Goal: Task Accomplishment & Management: Use online tool/utility

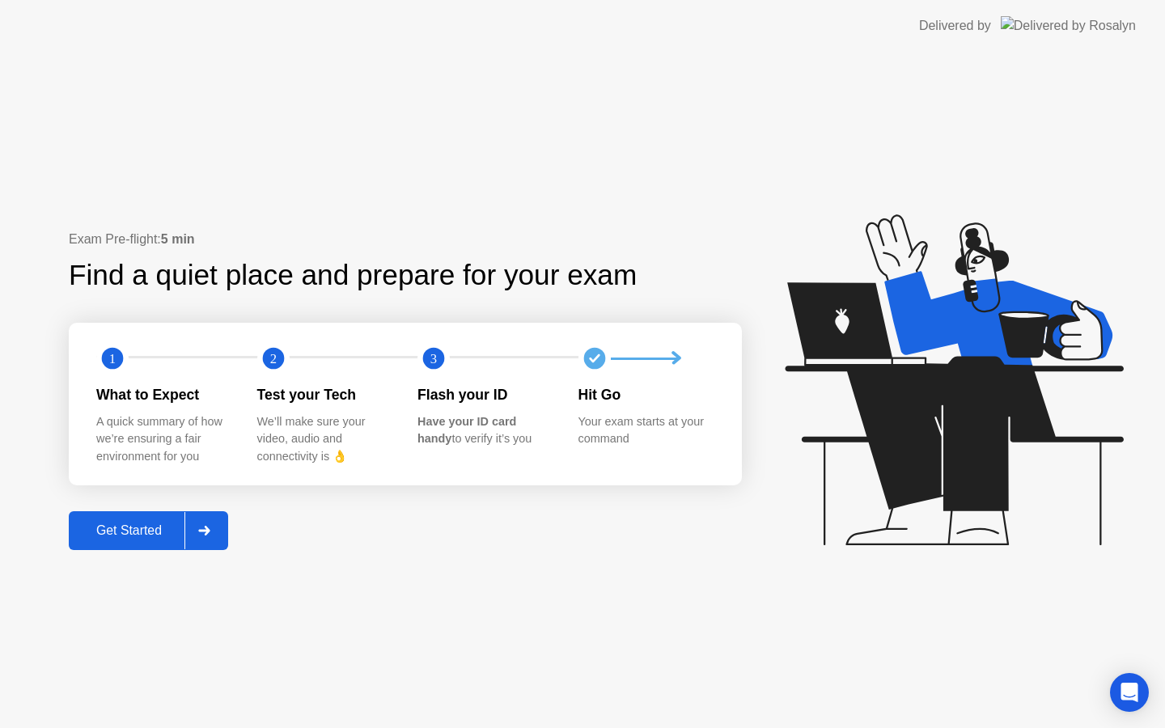
click at [139, 523] on div "Get Started" at bounding box center [129, 530] width 111 height 15
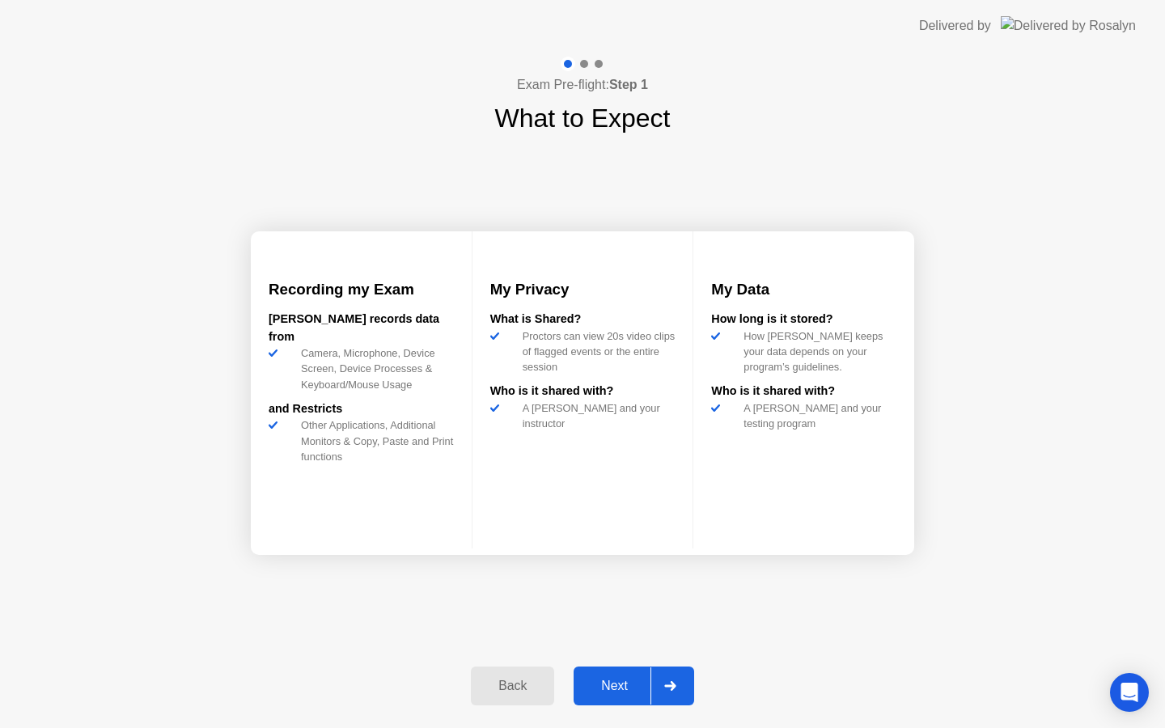
click at [608, 684] on div "Next" at bounding box center [614, 686] width 72 height 15
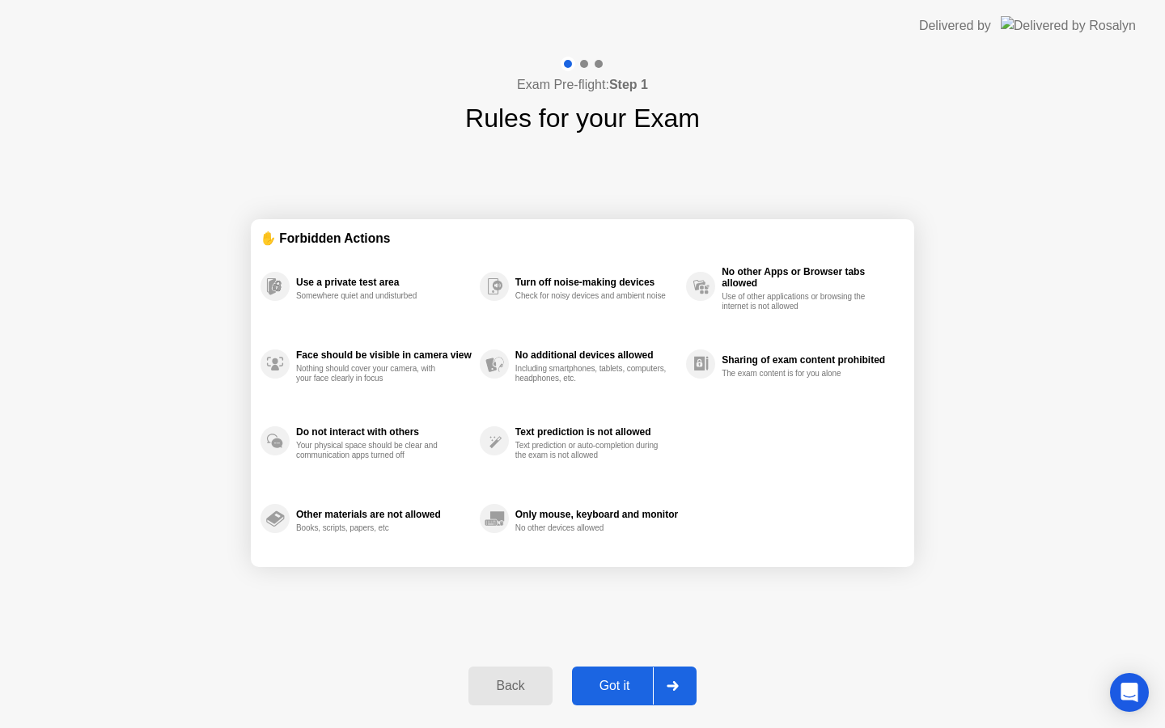
click at [608, 684] on div "Got it" at bounding box center [615, 686] width 76 height 15
select select "**********"
select select "*******"
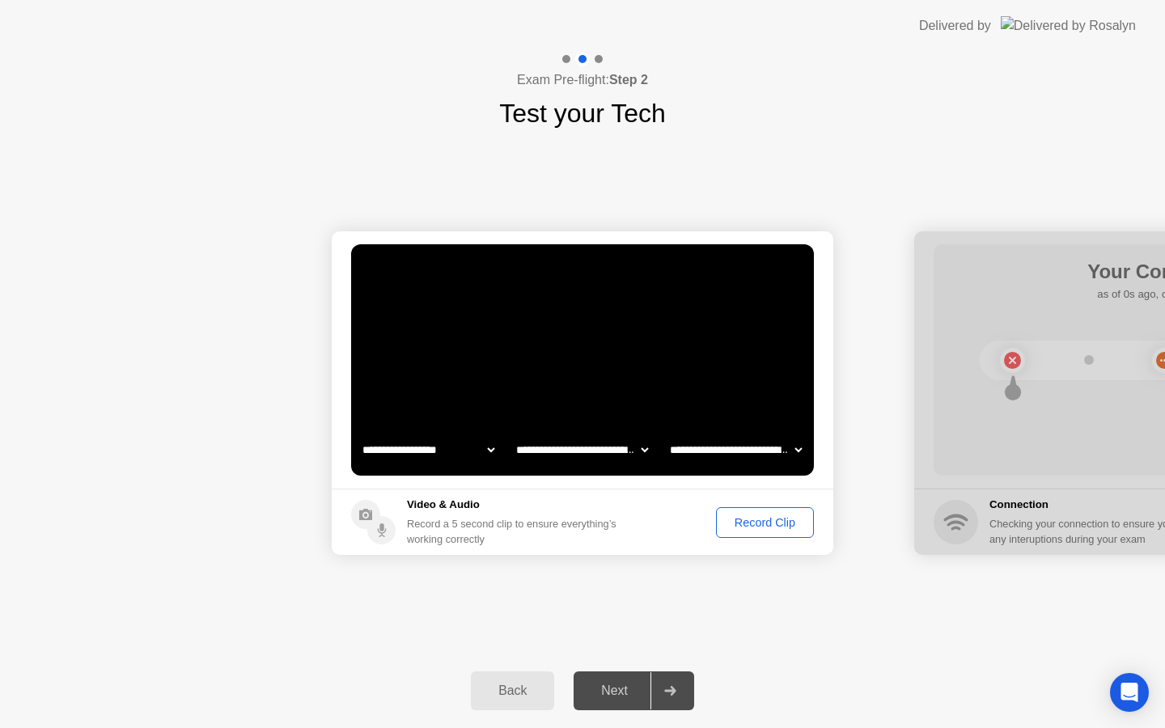
click at [737, 523] on div "Record Clip" at bounding box center [765, 522] width 87 height 13
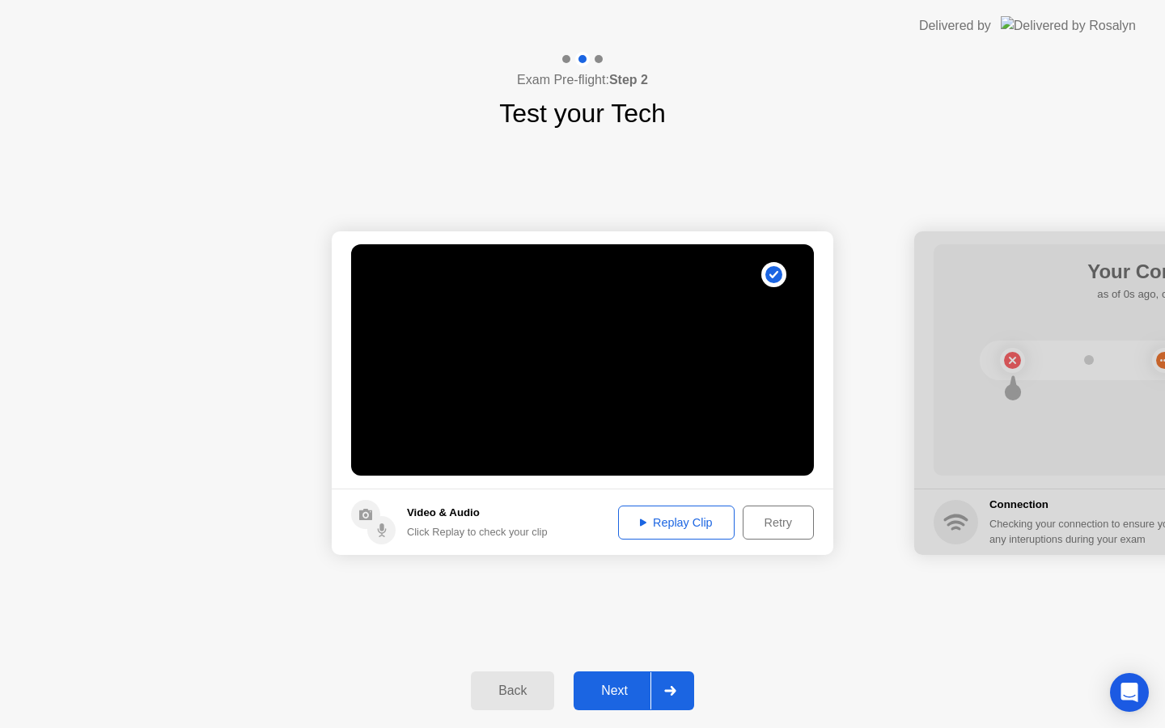
click at [611, 689] on div "Next" at bounding box center [614, 691] width 72 height 15
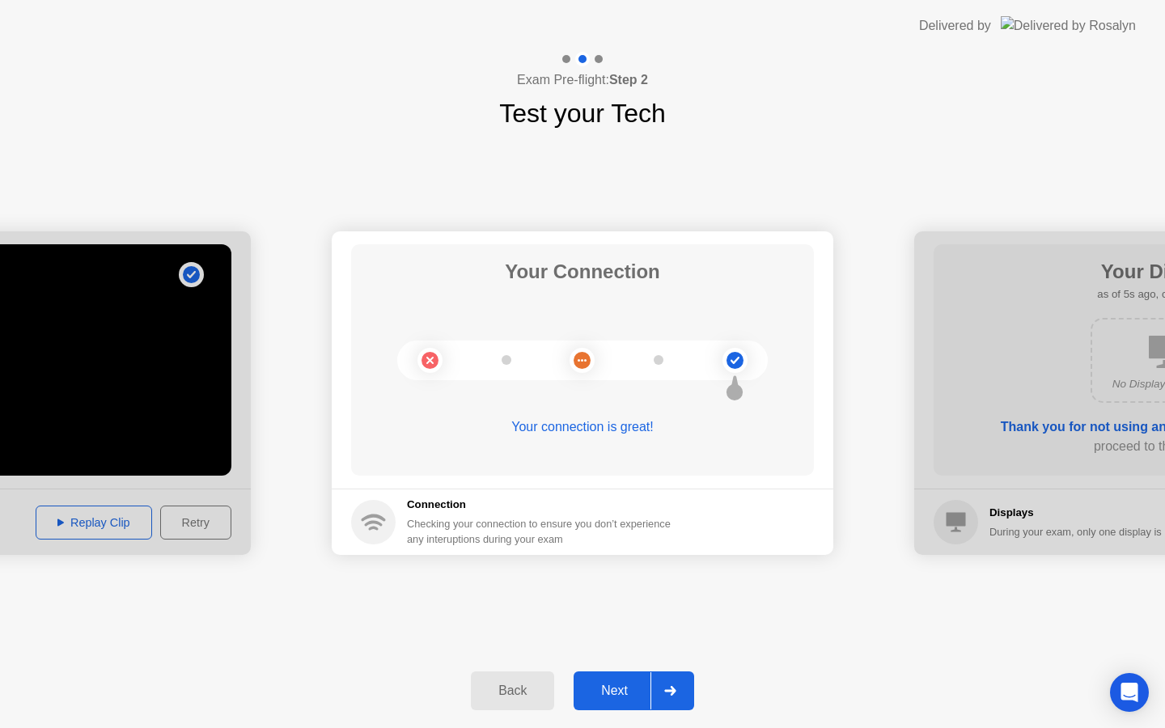
click at [622, 690] on div "Next" at bounding box center [614, 691] width 72 height 15
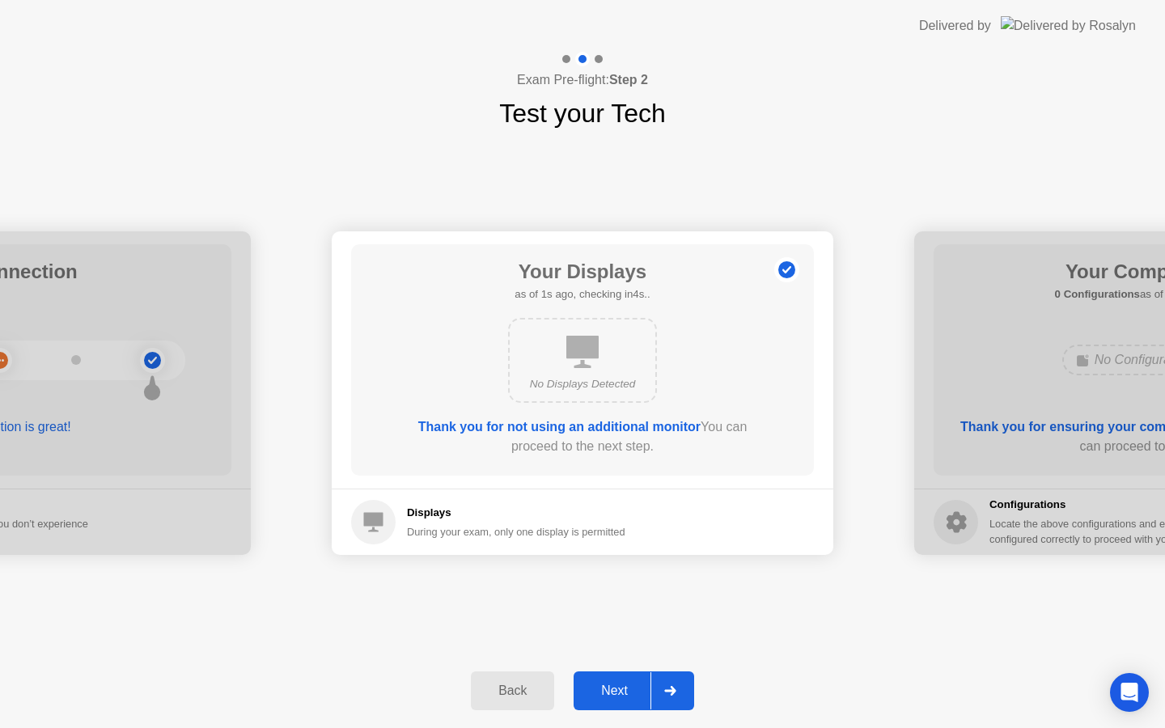
click at [620, 688] on div "Next" at bounding box center [614, 691] width 72 height 15
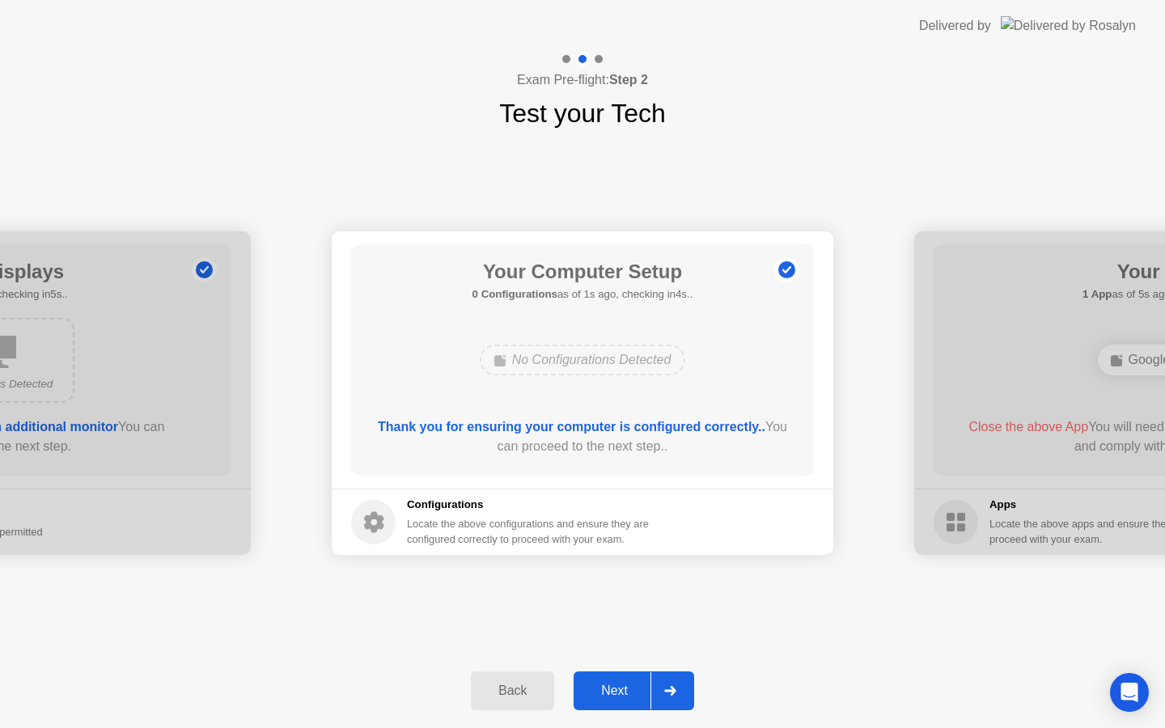
click at [622, 689] on div "Next" at bounding box center [614, 691] width 72 height 15
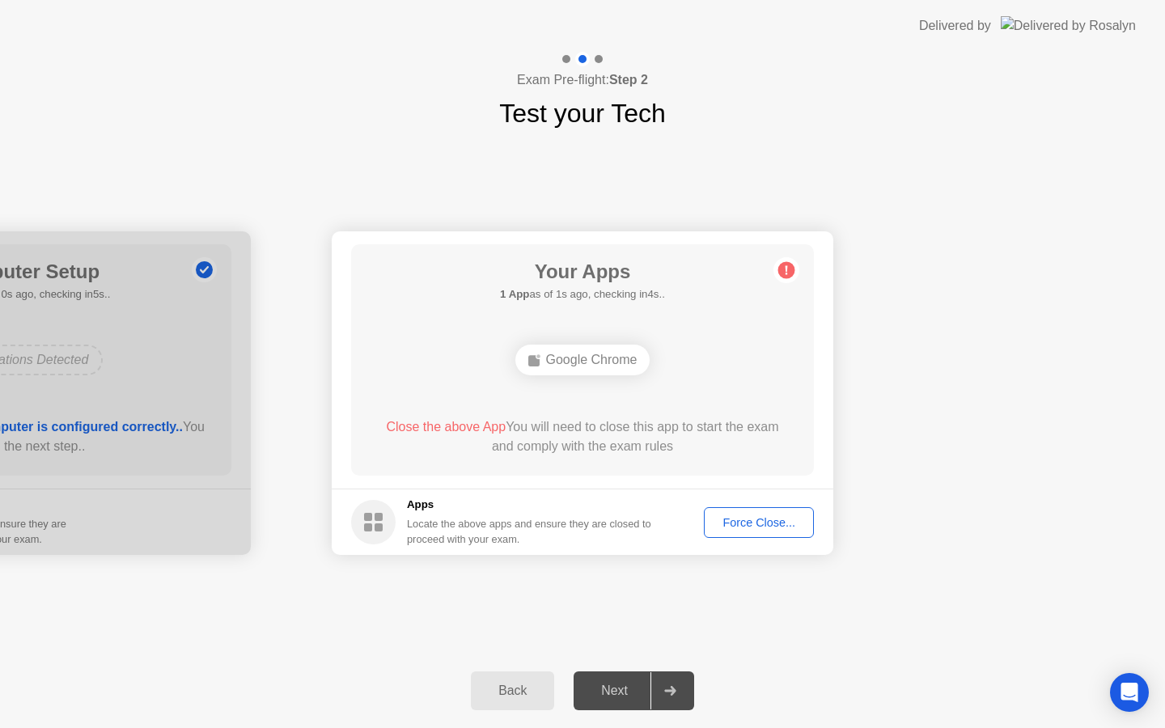
click at [730, 517] on div "Force Close..." at bounding box center [758, 522] width 99 height 13
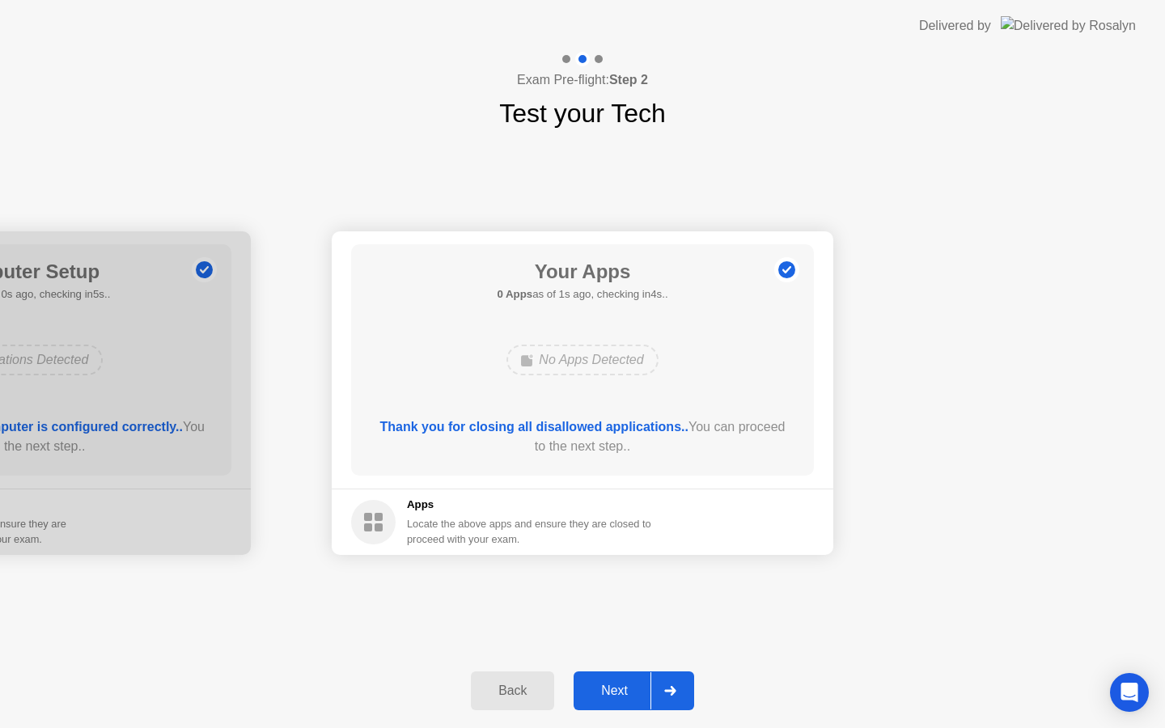
click at [611, 692] on div "Next" at bounding box center [614, 691] width 72 height 15
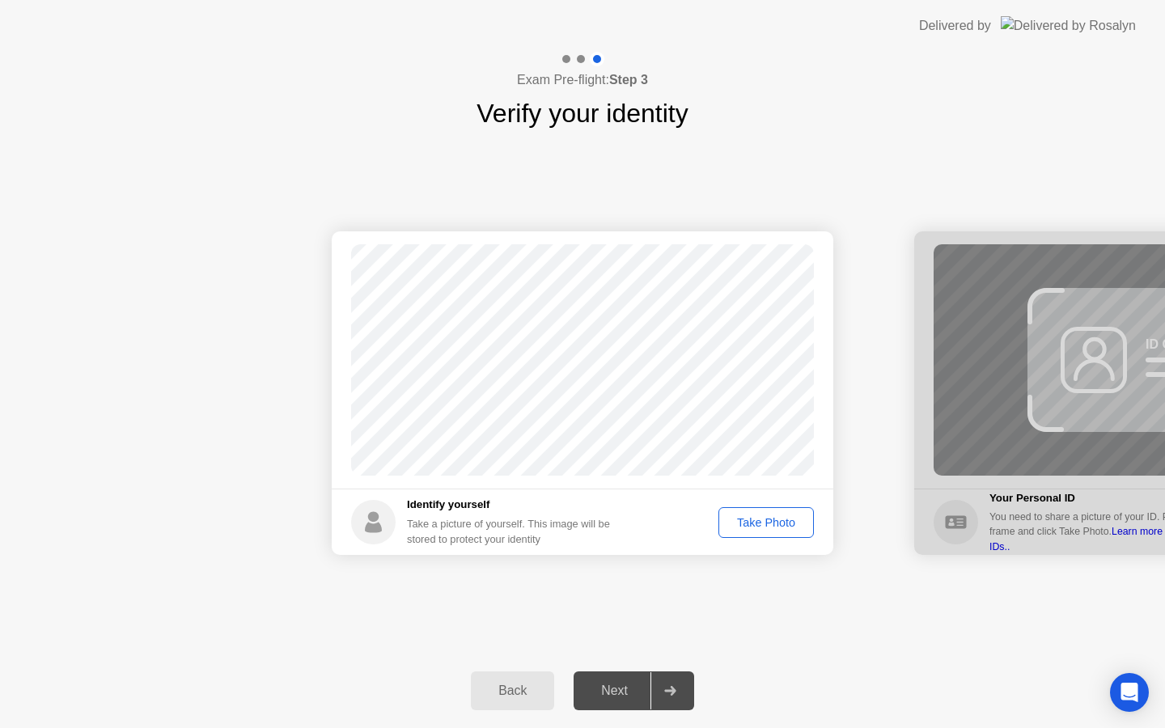
click at [744, 526] on div "Take Photo" at bounding box center [766, 522] width 84 height 13
click at [599, 696] on div "Next" at bounding box center [614, 691] width 72 height 15
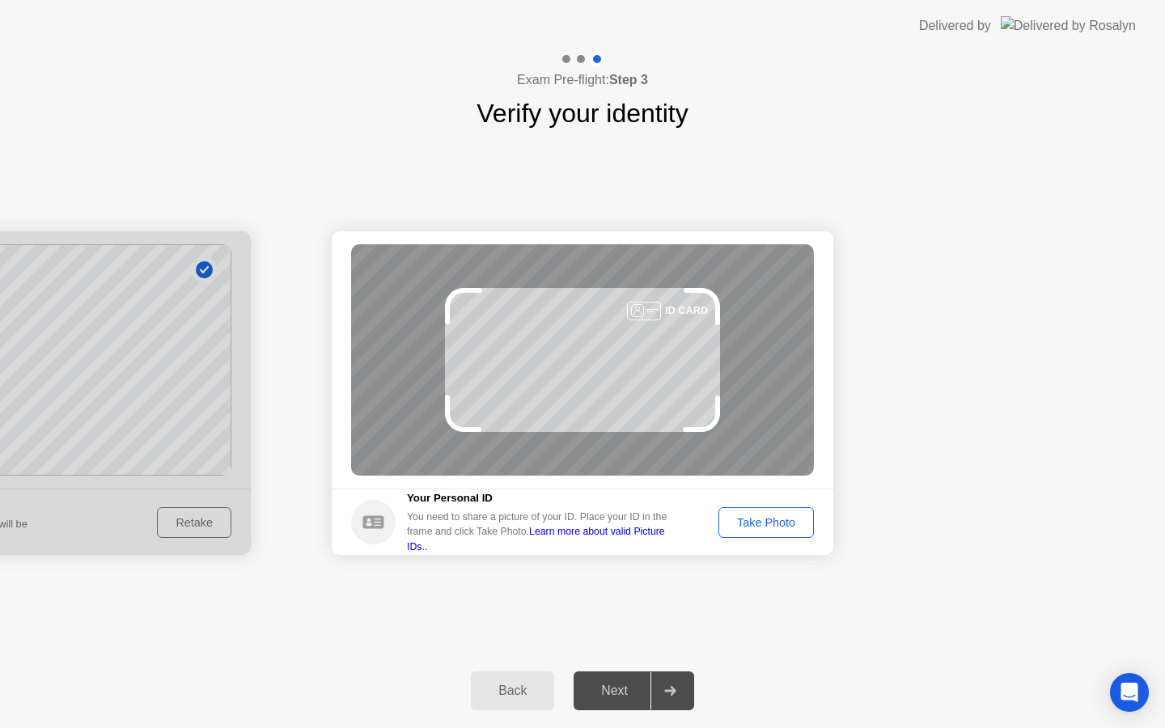
click at [772, 517] on div "Take Photo" at bounding box center [766, 522] width 84 height 13
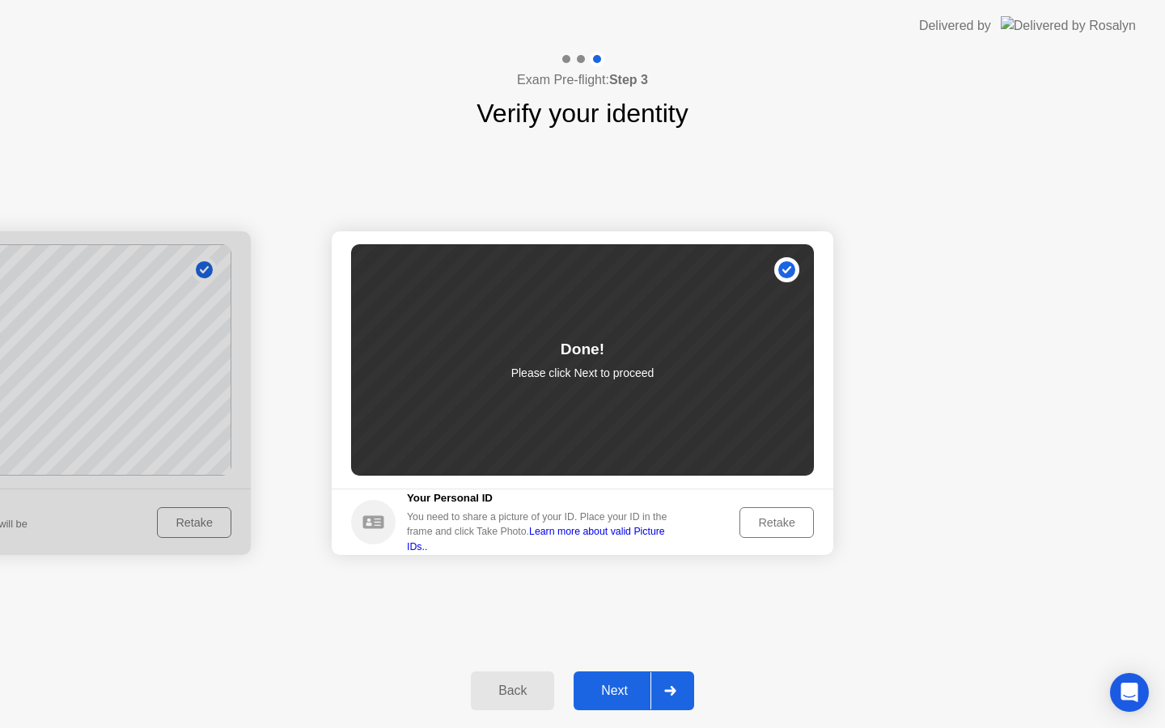
click at [613, 696] on div "Next" at bounding box center [614, 691] width 72 height 15
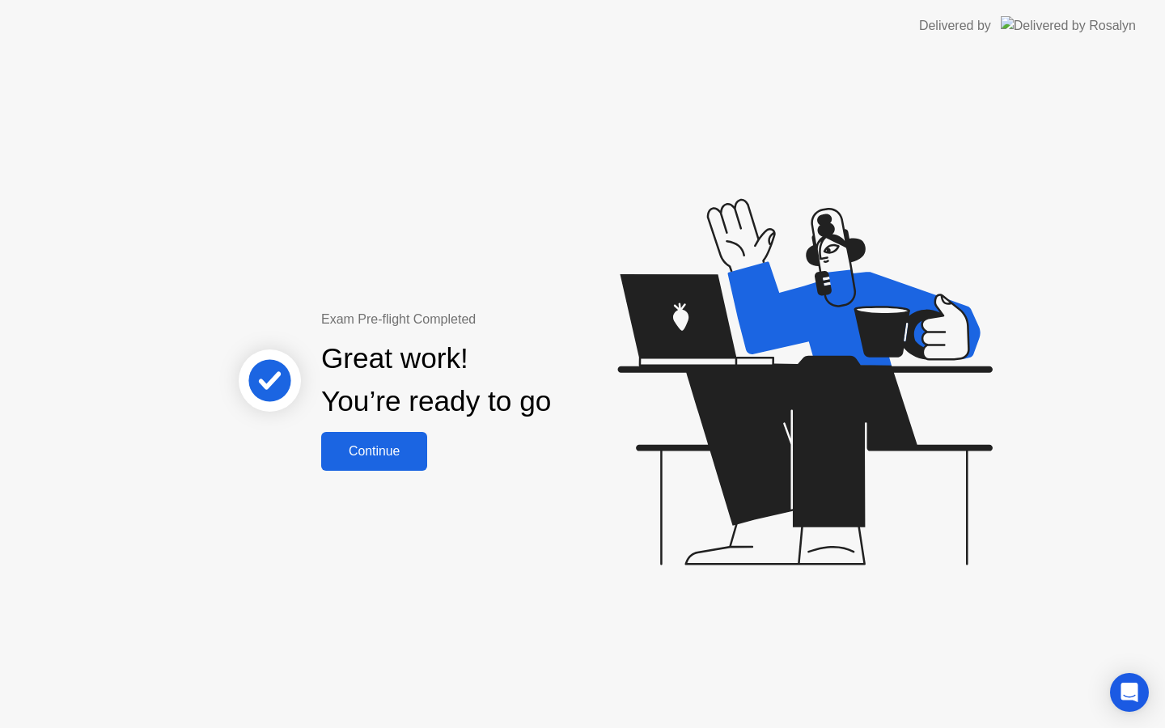
click at [395, 453] on div "Continue" at bounding box center [374, 451] width 96 height 15
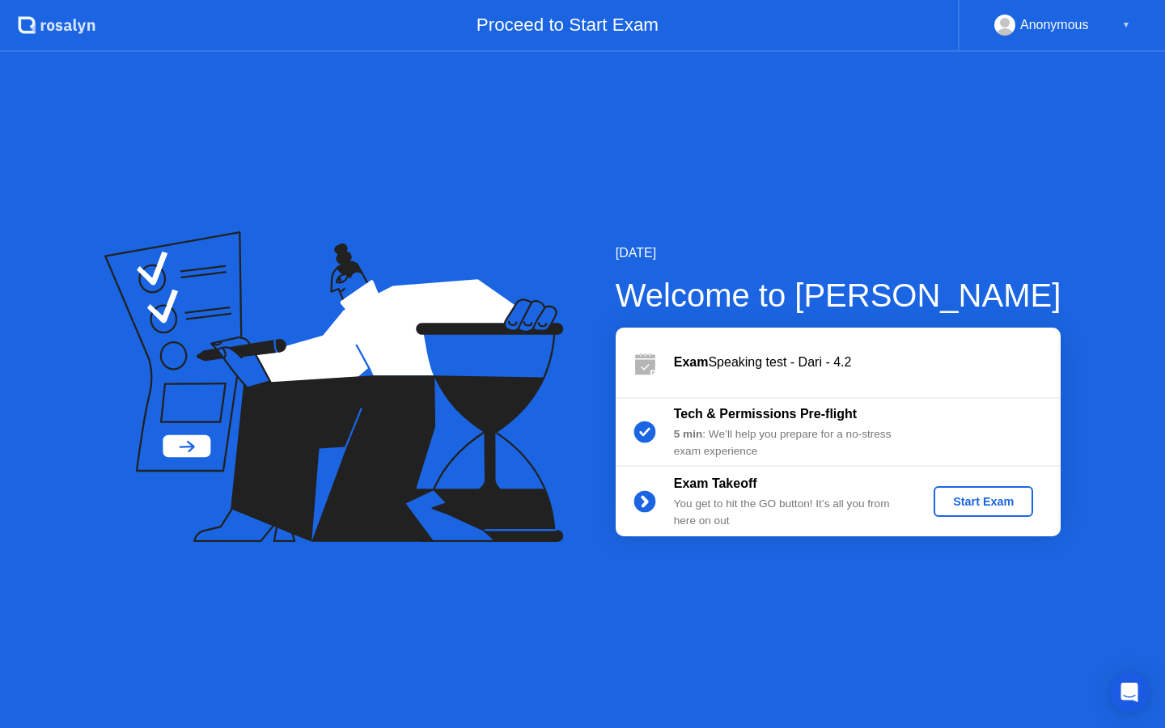
click at [977, 508] on div "Start Exam" at bounding box center [983, 501] width 87 height 13
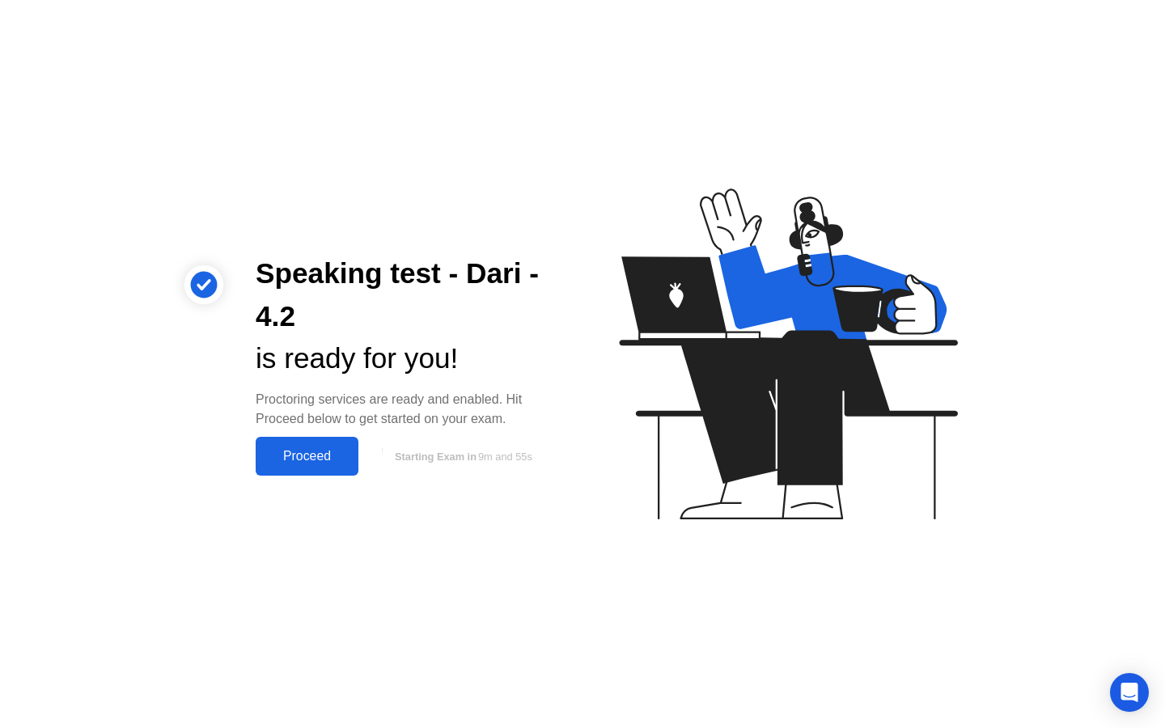
click at [300, 459] on div "Proceed" at bounding box center [306, 456] width 93 height 15
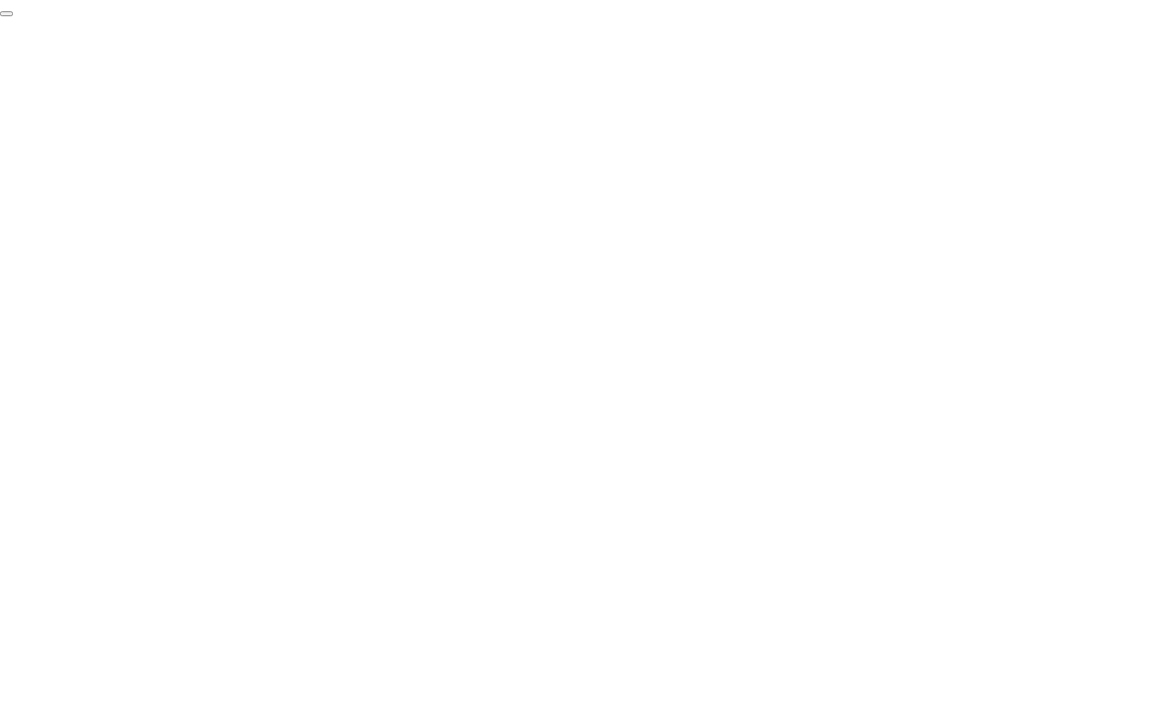
click div "End Proctoring Session"
